Goal: Task Accomplishment & Management: Use online tool/utility

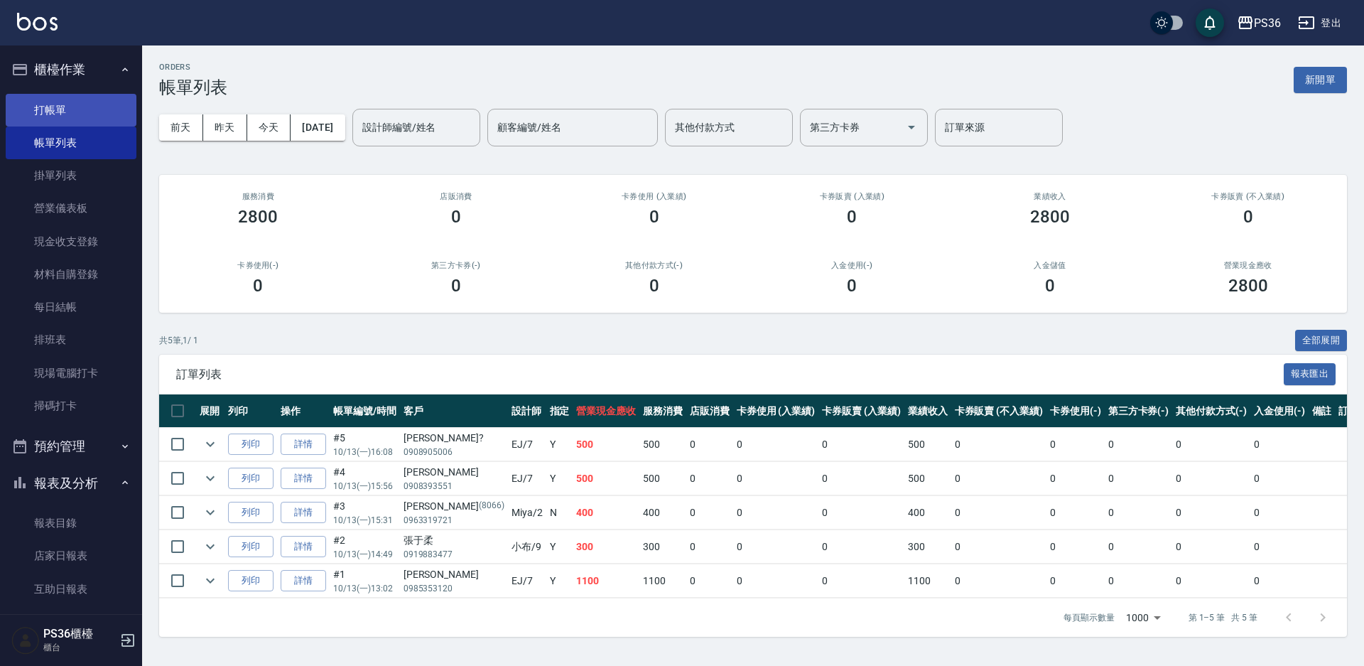
click at [72, 107] on link "打帳單" at bounding box center [71, 110] width 131 height 33
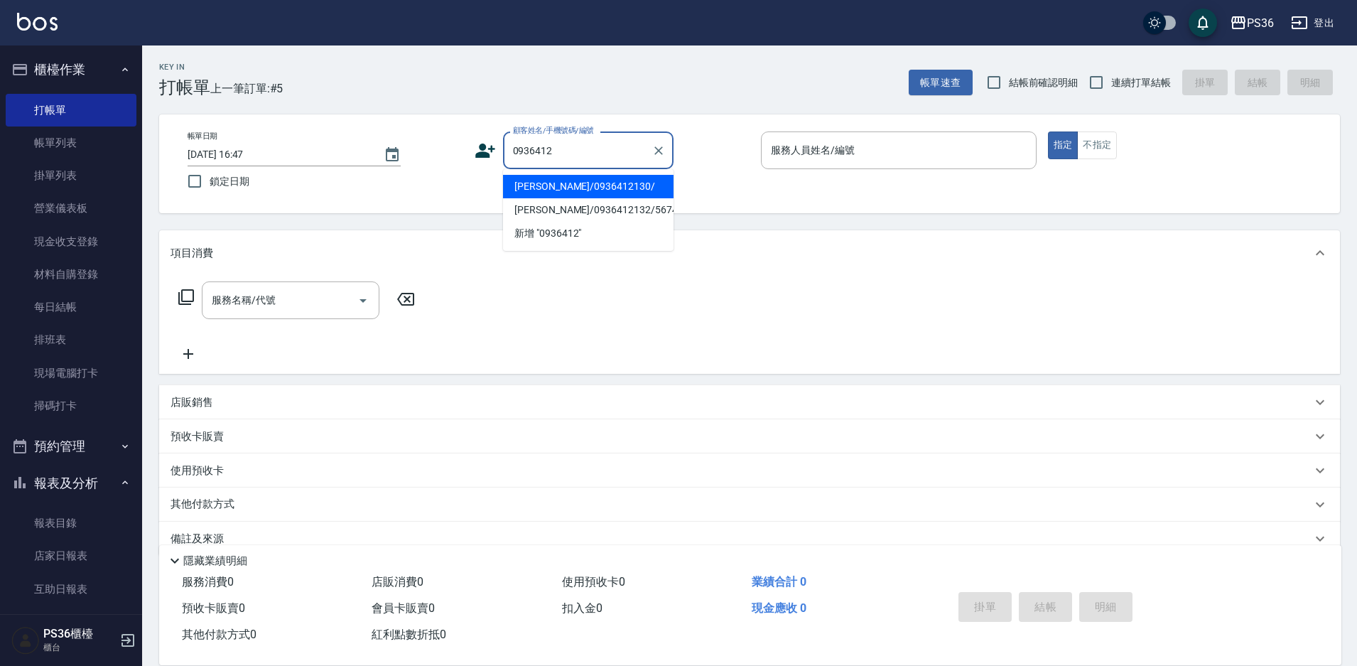
click at [581, 185] on li "[PERSON_NAME]/0936412130/" at bounding box center [588, 186] width 171 height 23
type input "[PERSON_NAME]/0936412130/"
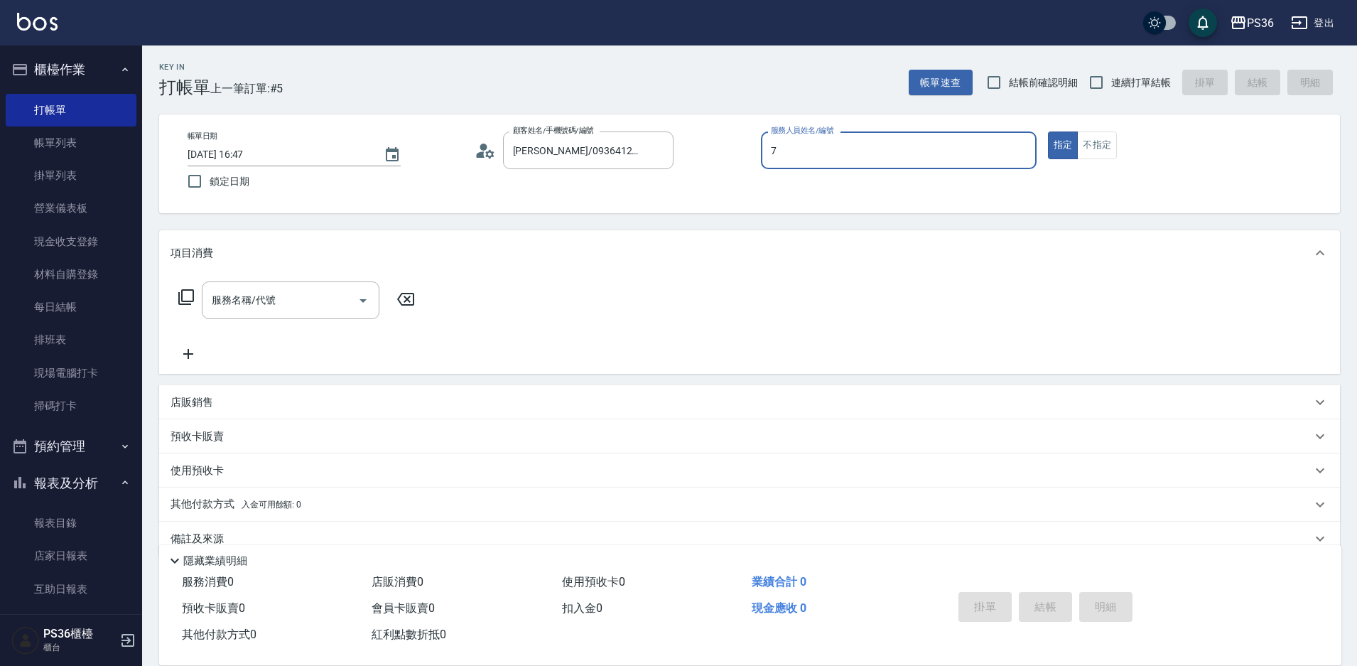
type input "EJ-7"
type button "true"
click at [293, 308] on input "服務名稱/代號" at bounding box center [280, 300] width 144 height 25
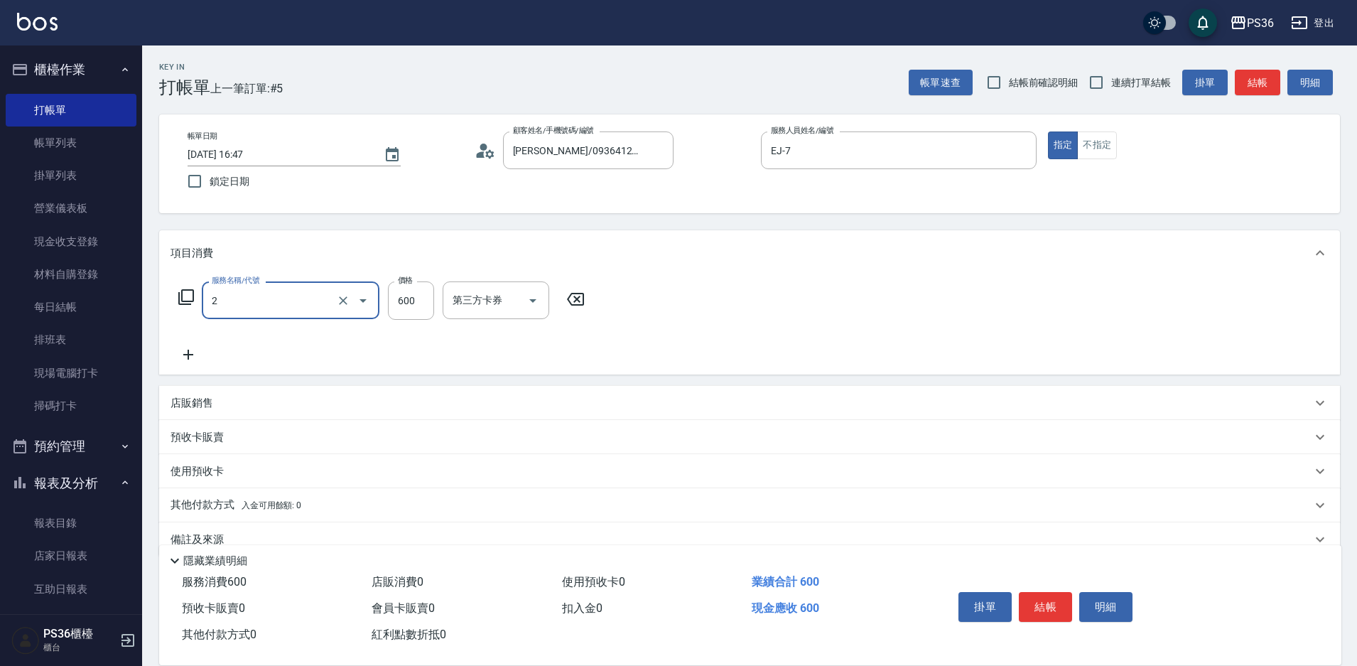
type input "局部染髮(2)"
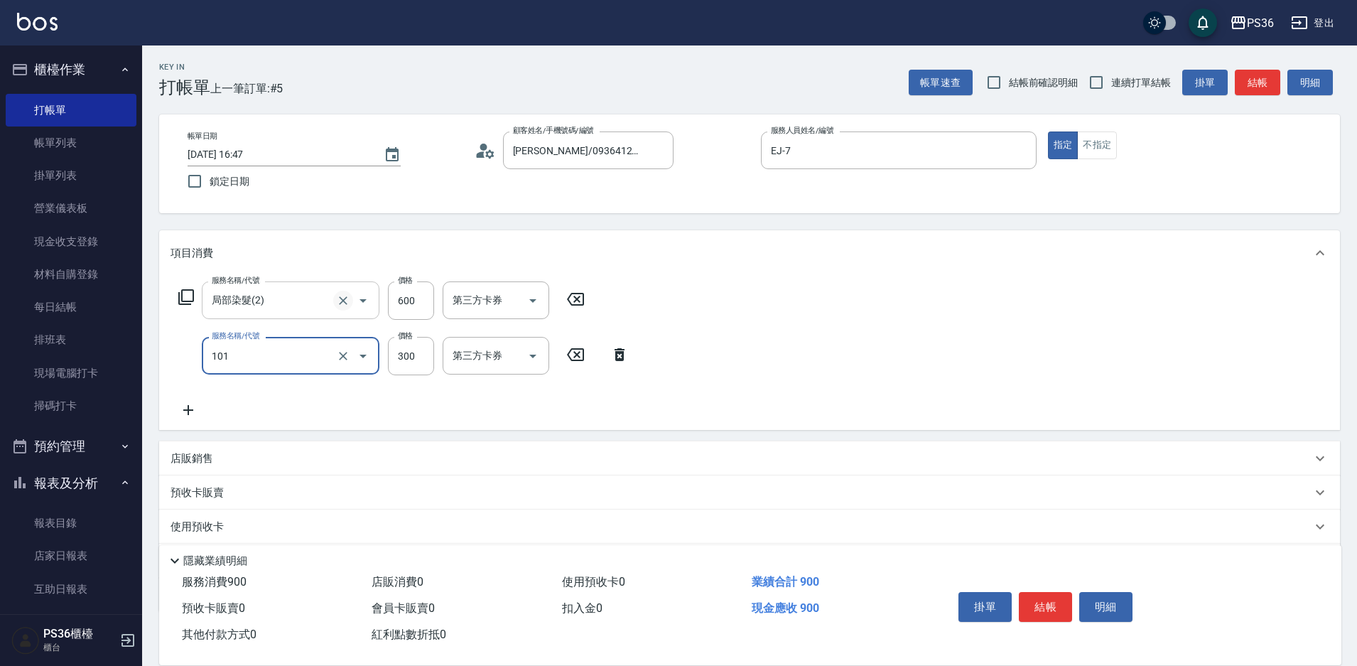
type input "洗髮(101)"
type input "400"
click at [1033, 595] on button "結帳" at bounding box center [1045, 607] width 53 height 30
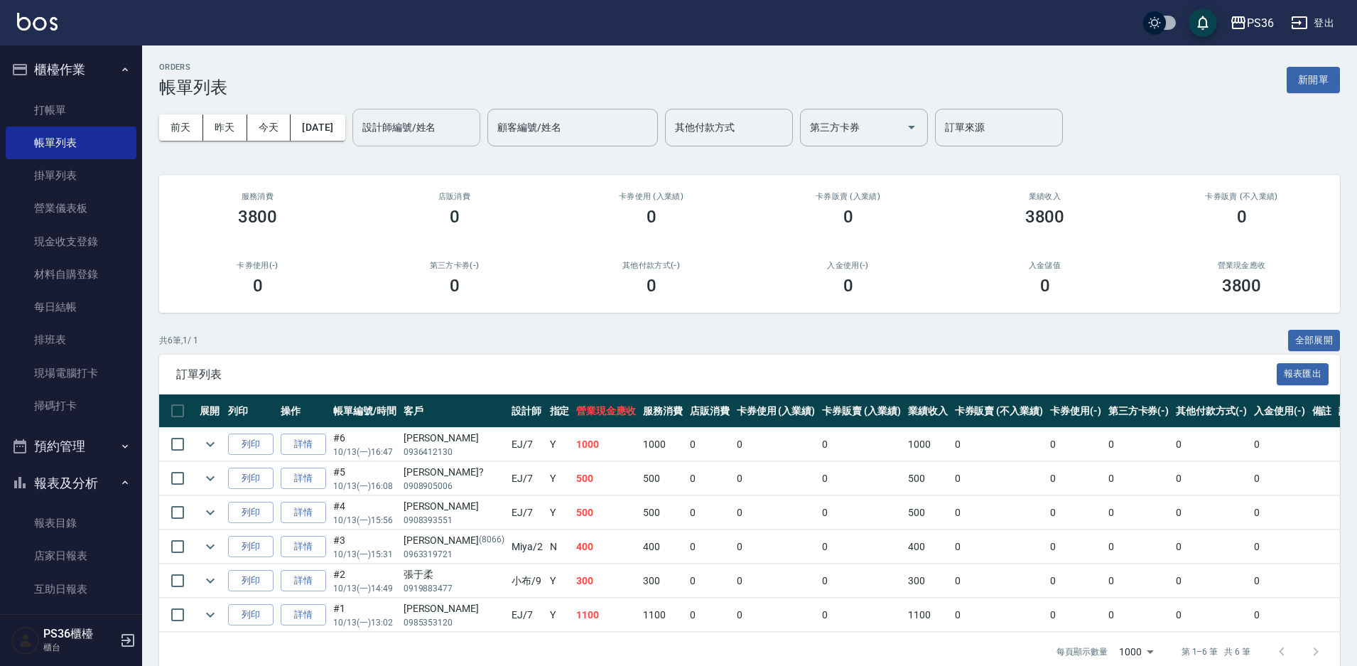
click at [402, 129] on input "設計師編號/姓名" at bounding box center [416, 127] width 115 height 25
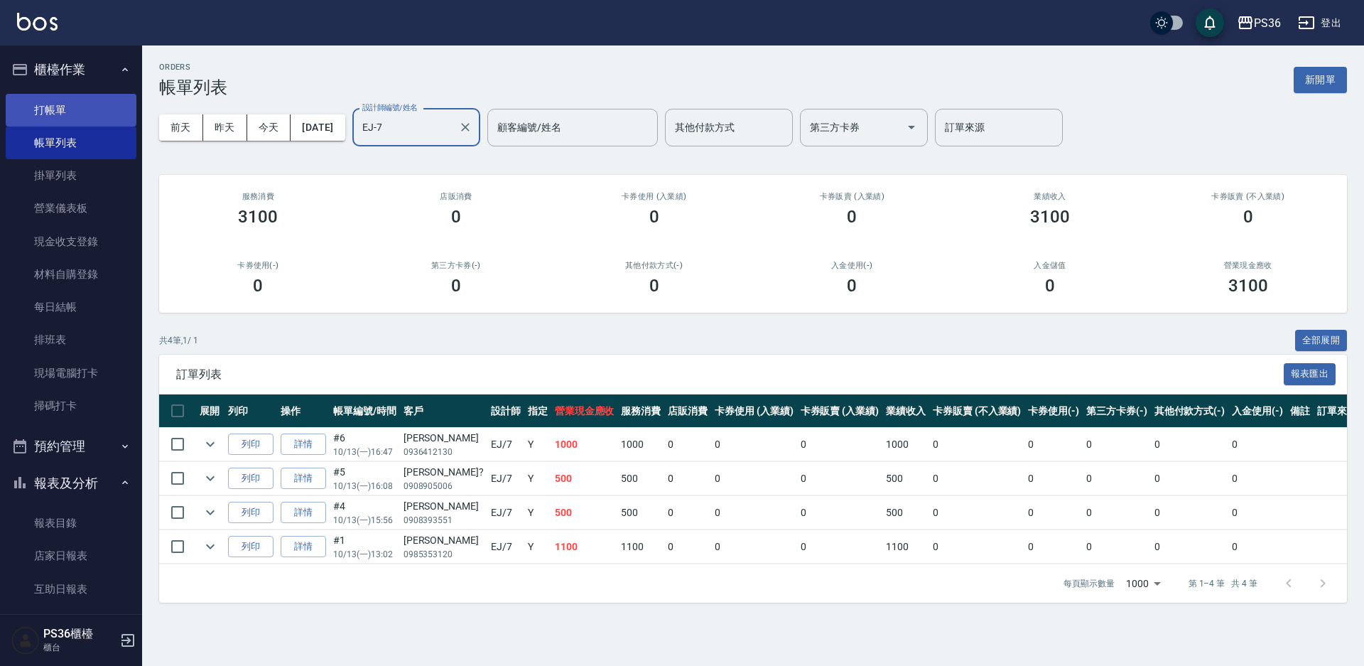
type input "EJ-7"
click at [53, 109] on link "打帳單" at bounding box center [71, 110] width 131 height 33
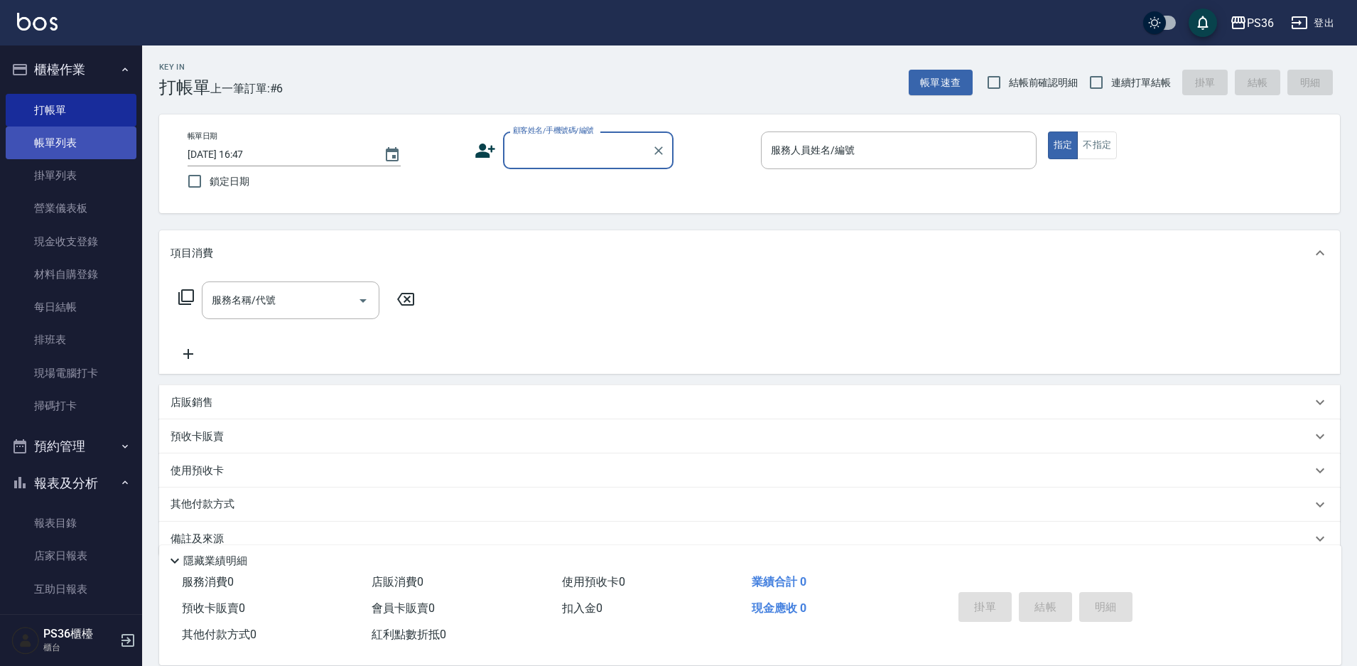
click at [58, 141] on link "帳單列表" at bounding box center [71, 142] width 131 height 33
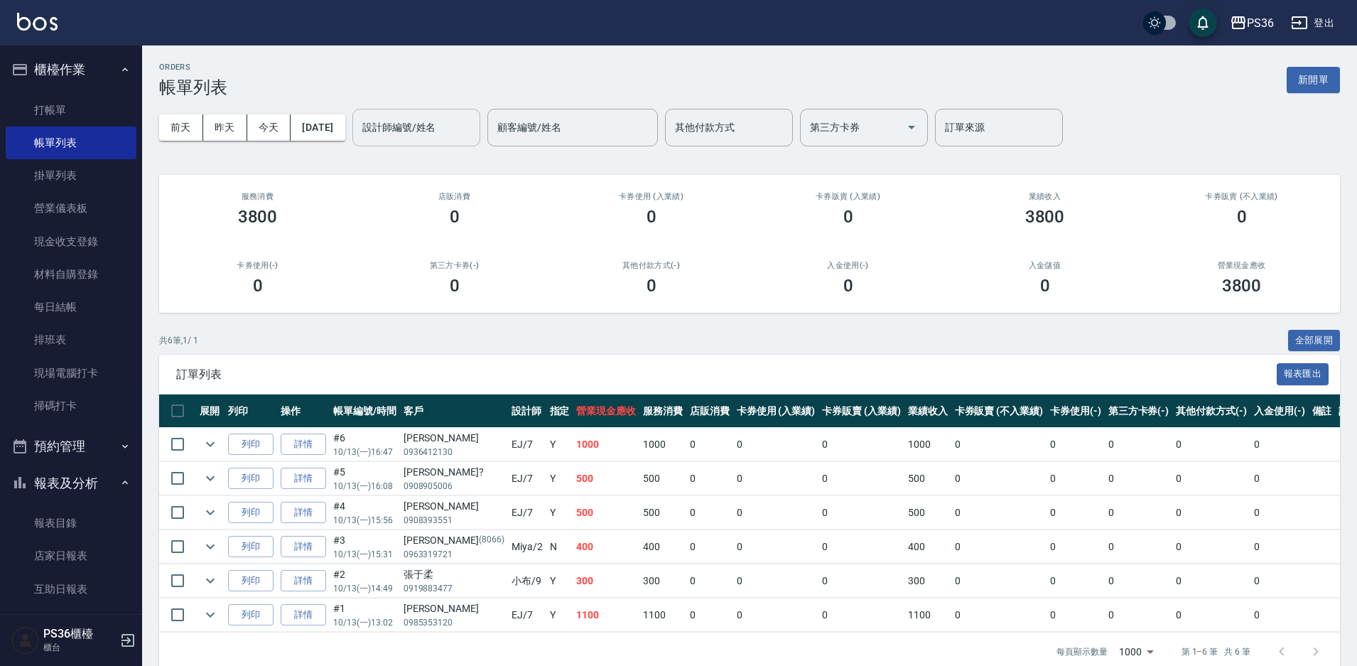
click at [418, 137] on input "設計師編號/姓名" at bounding box center [416, 127] width 115 height 25
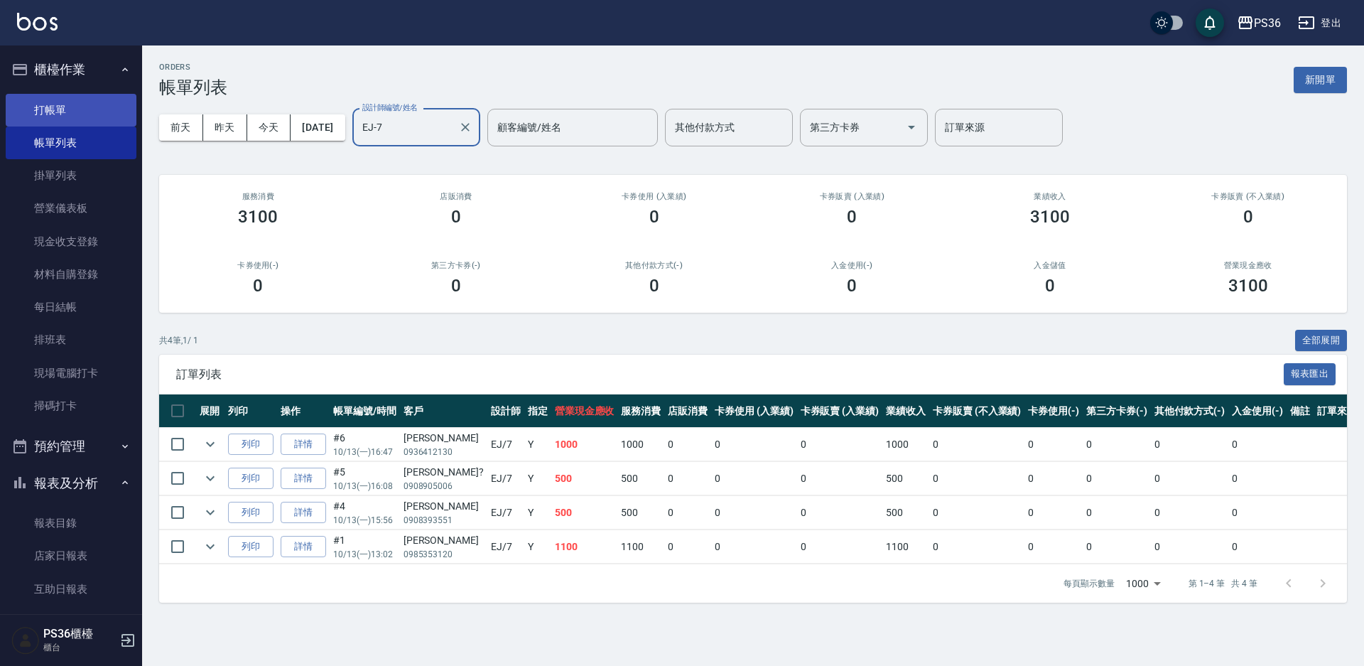
type input "EJ-7"
click at [69, 107] on link "打帳單" at bounding box center [71, 110] width 131 height 33
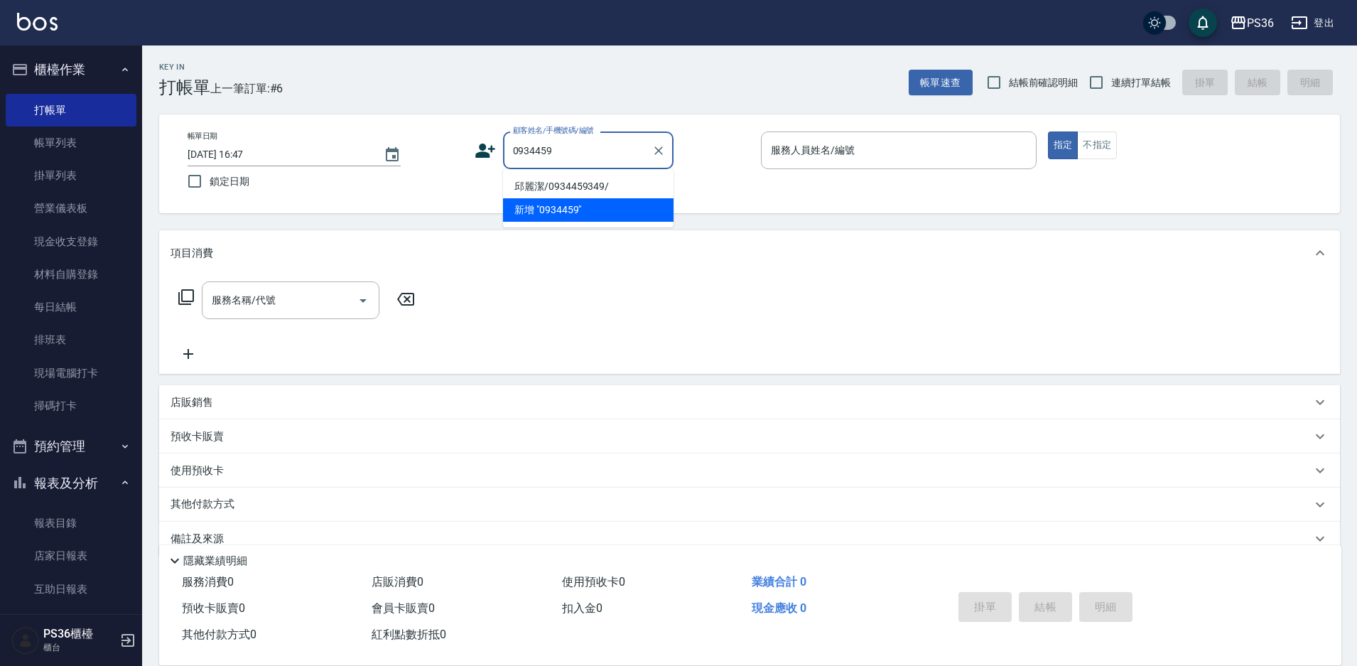
click at [557, 183] on li "邱麗潔/0934459349/" at bounding box center [588, 186] width 171 height 23
type input "邱麗潔/0934459349/"
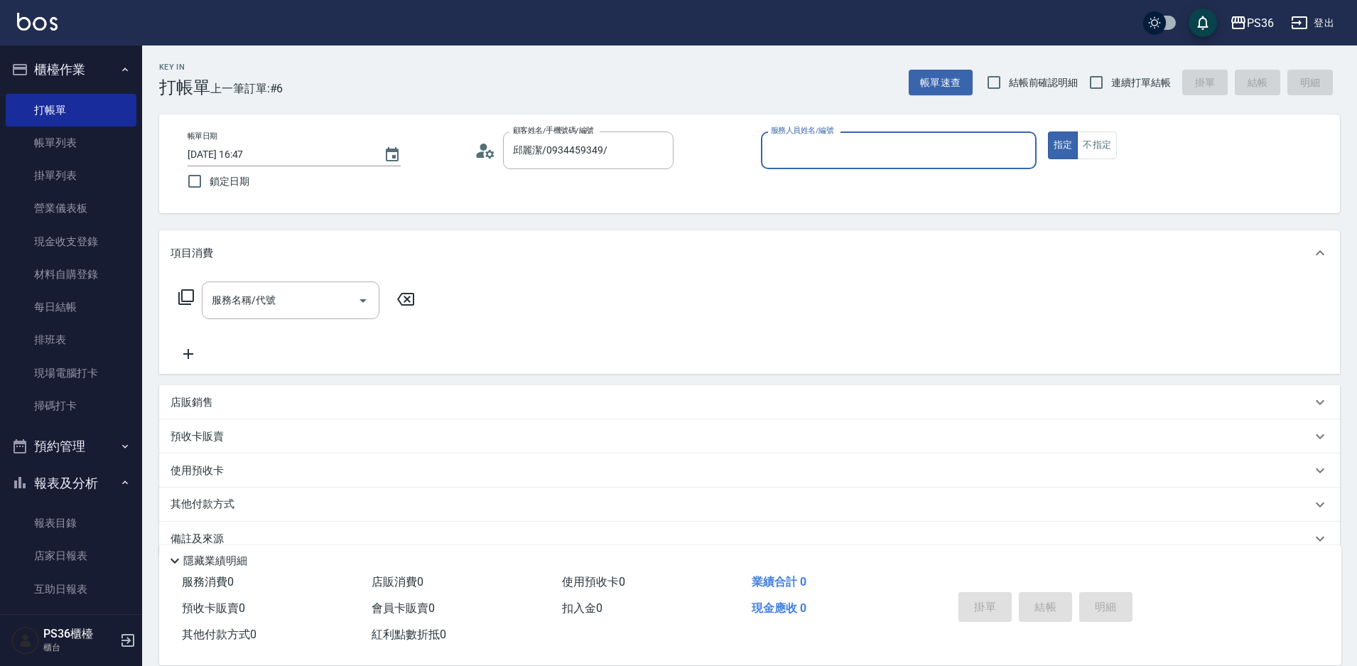
type input "EJ-7"
drag, startPoint x: 305, startPoint y: 287, endPoint x: 311, endPoint y: 292, distance: 8.1
click at [310, 292] on div "服務名稱/代號" at bounding box center [291, 300] width 178 height 38
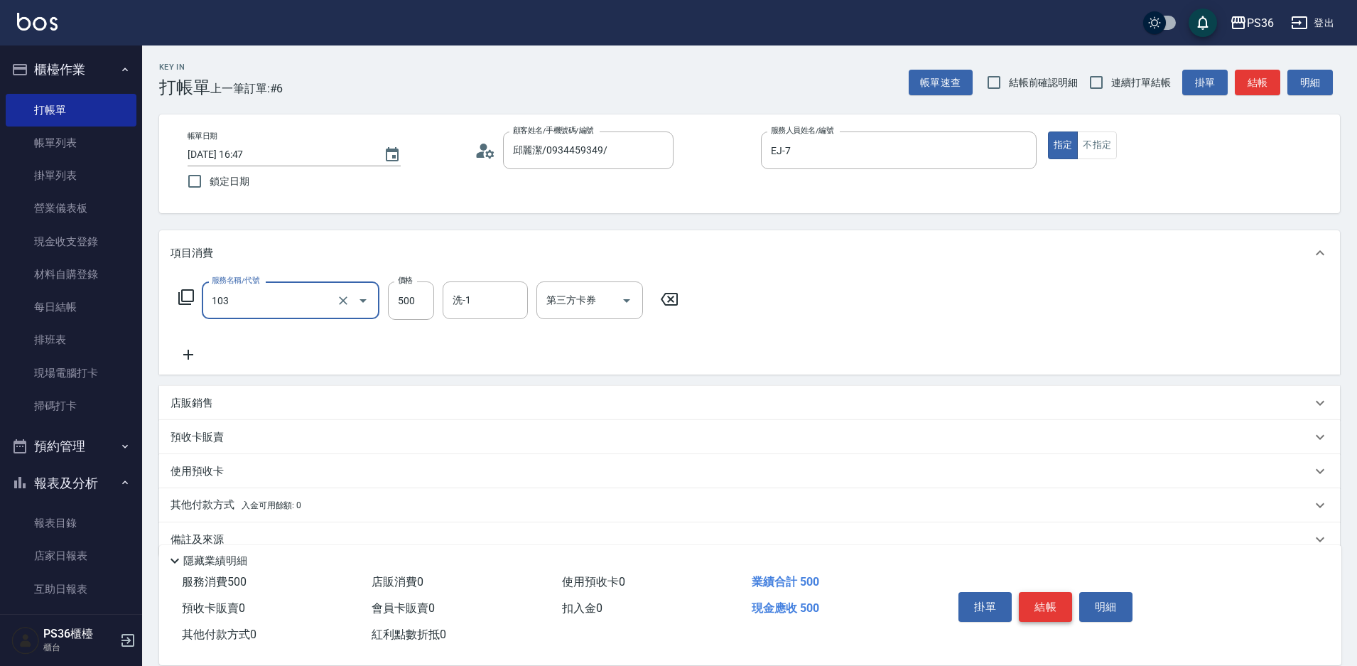
type input "B級洗剪(103)"
drag, startPoint x: 1051, startPoint y: 603, endPoint x: 1063, endPoint y: 593, distance: 15.6
click at [1053, 601] on button "結帳" at bounding box center [1045, 607] width 53 height 30
